Goal: Transaction & Acquisition: Purchase product/service

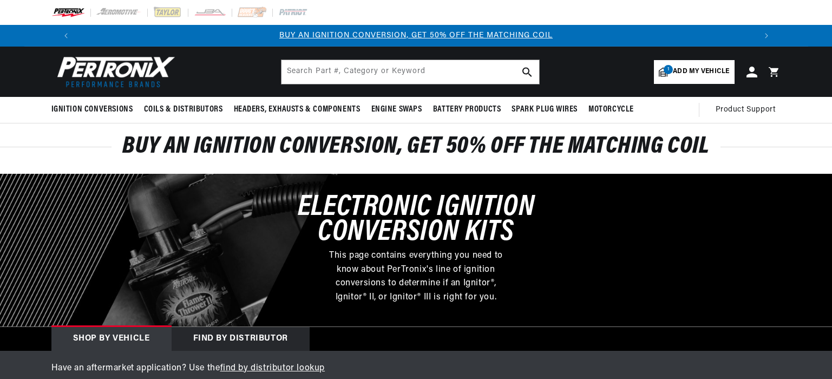
select select "1975"
select select "Mercedes-Benz"
select select "450SE"
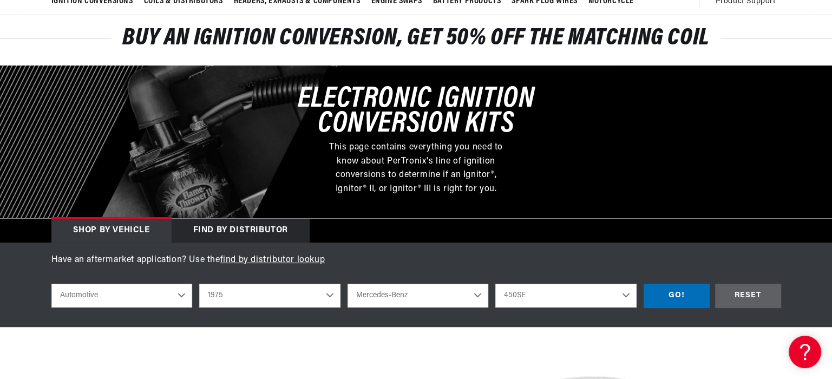
scroll to position [0, 675]
click at [676, 293] on div "GO!" at bounding box center [676, 296] width 66 height 24
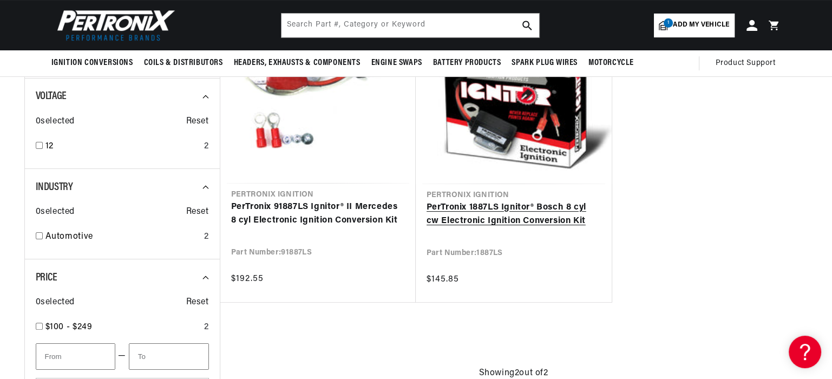
scroll to position [0, 1351]
click at [535, 219] on link "PerTronix 1887LS Ignitor® Bosch 8 cyl cw Electronic Ignition Conversion Kit" at bounding box center [513, 215] width 174 height 28
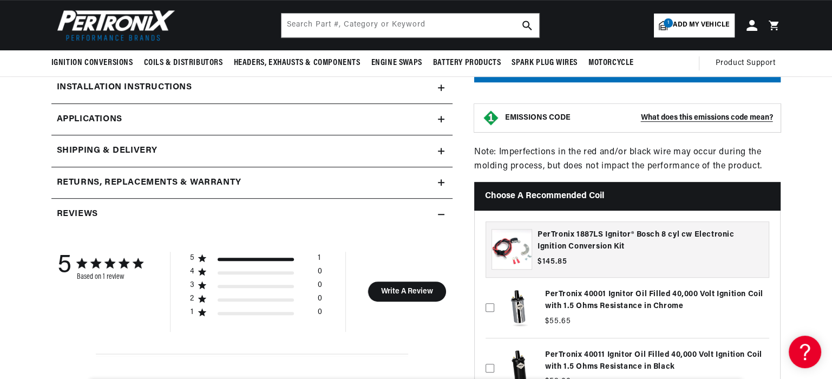
scroll to position [0, 670]
